Goal: Information Seeking & Learning: Learn about a topic

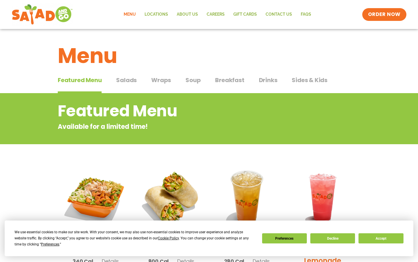
click at [158, 79] on span "Wraps" at bounding box center [161, 80] width 20 height 9
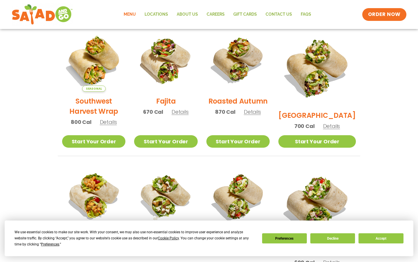
scroll to position [232, 0]
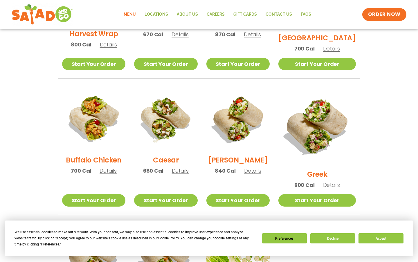
click at [100, 164] on h2 "Buffalo Chicken" at bounding box center [93, 160] width 55 height 10
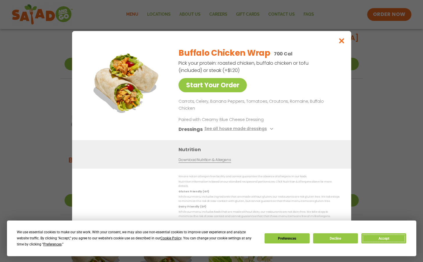
click at [383, 238] on button "Accept" at bounding box center [383, 239] width 45 height 10
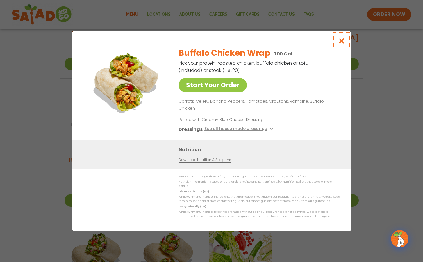
click at [341, 44] on icon "Close modal" at bounding box center [341, 41] width 7 height 6
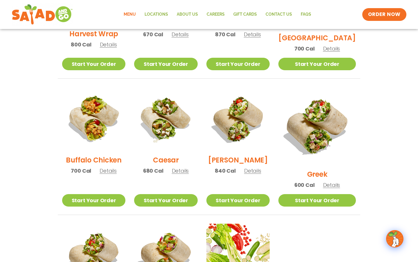
click at [173, 165] on h2 "Caesar" at bounding box center [166, 160] width 26 height 10
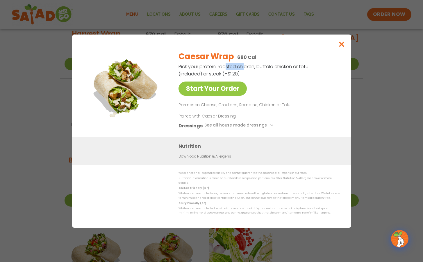
drag, startPoint x: 224, startPoint y: 71, endPoint x: 288, endPoint y: 113, distance: 76.3
click at [244, 70] on p "Pick your protein: roasted chicken, buffalo chicken or tofu (included) or steak…" at bounding box center [243, 70] width 131 height 15
drag, startPoint x: 259, startPoint y: 70, endPoint x: 312, endPoint y: 79, distance: 53.9
click at [288, 68] on p "Pick your protein: roasted chicken, buffalo chicken or tofu (included) or steak…" at bounding box center [243, 70] width 131 height 15
click at [313, 100] on div "Caesar Wrap 680 Cal Pick your protein: roasted chicken, buffalo chicken or tofu…" at bounding box center [257, 91] width 159 height 91
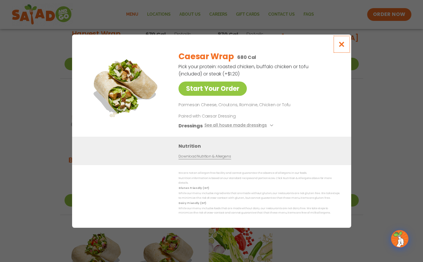
click at [342, 45] on icon "Close modal" at bounding box center [341, 44] width 7 height 6
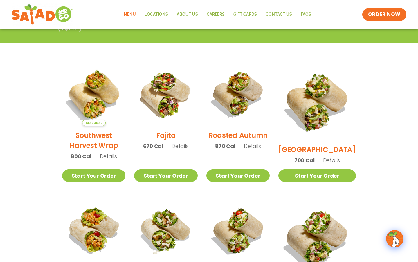
scroll to position [0, 0]
